Goal: Information Seeking & Learning: Learn about a topic

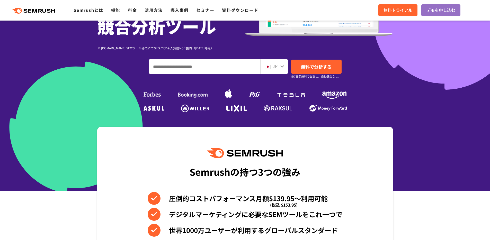
click at [219, 71] on input "ドメイン、キーワードまたはURLを入力してください" at bounding box center [204, 67] width 111 height 14
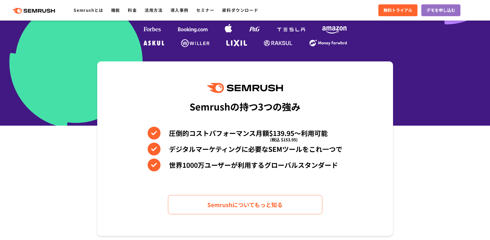
scroll to position [212, 0]
